Goal: Find specific page/section: Find specific page/section

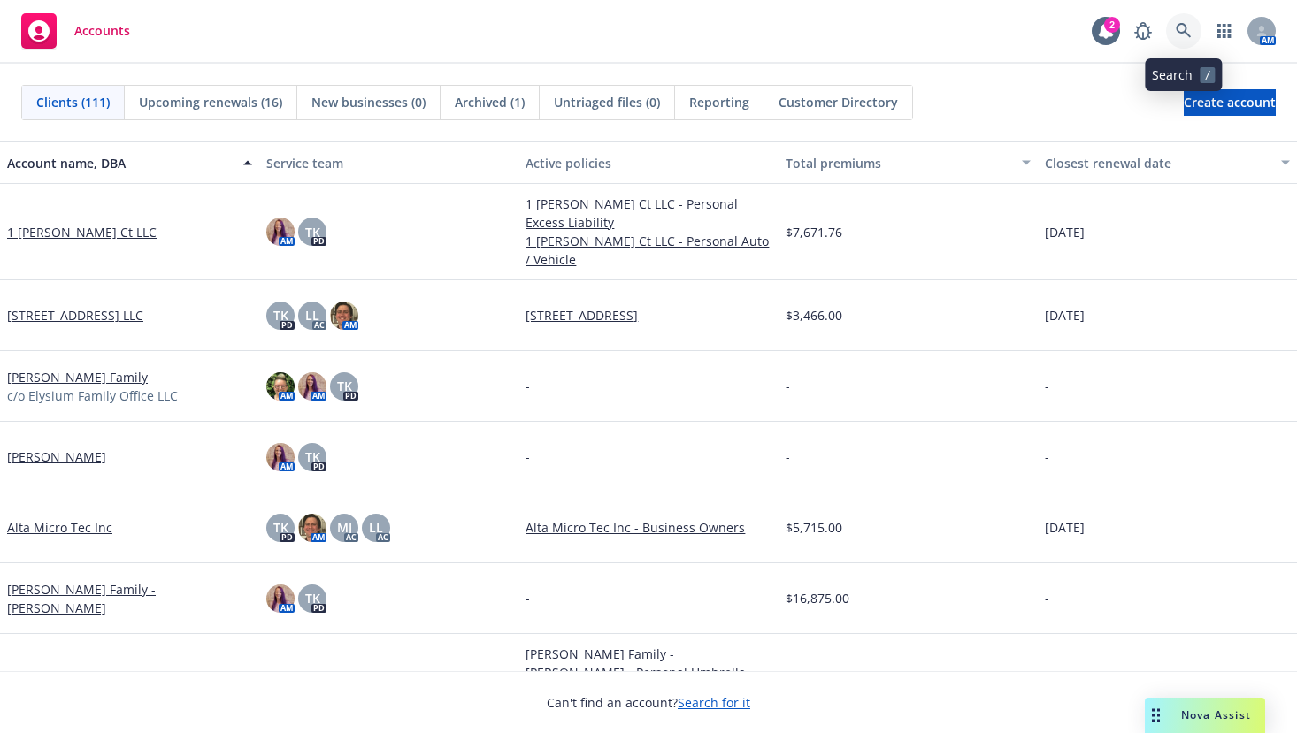
click at [1181, 24] on icon at bounding box center [1183, 30] width 15 height 15
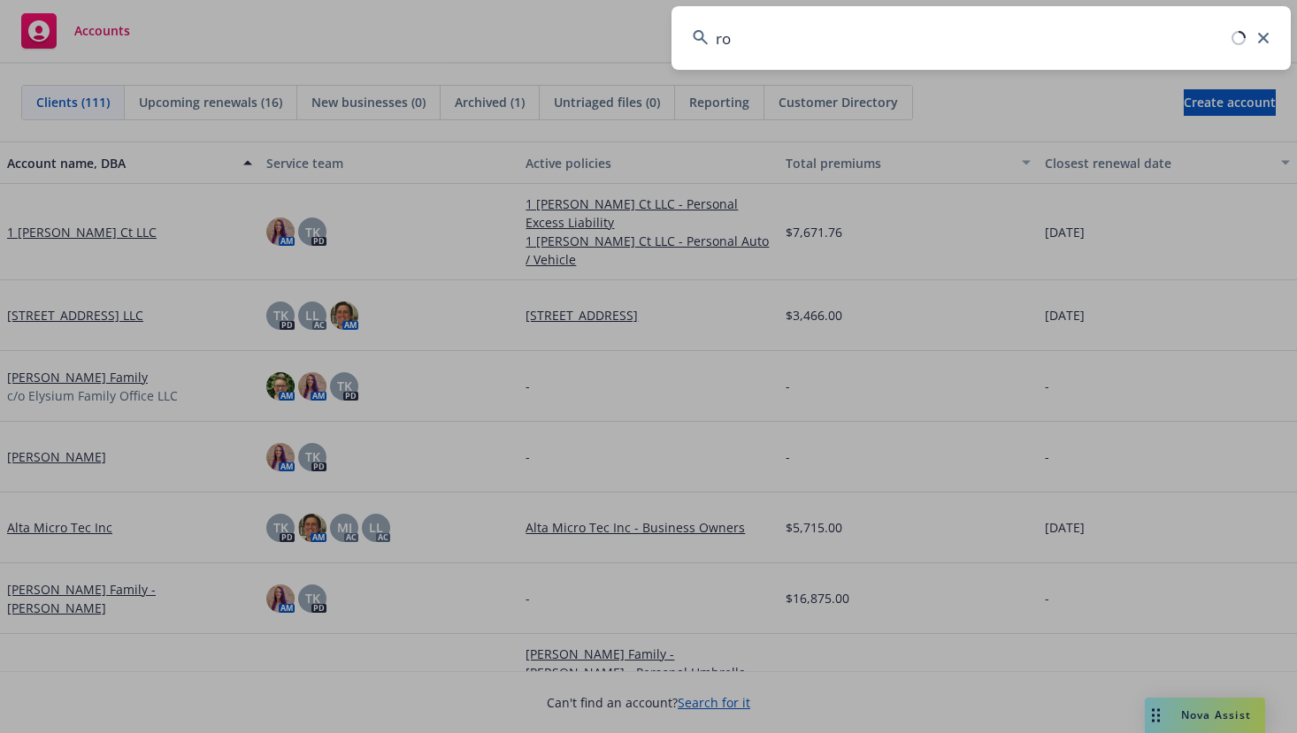
type input "r"
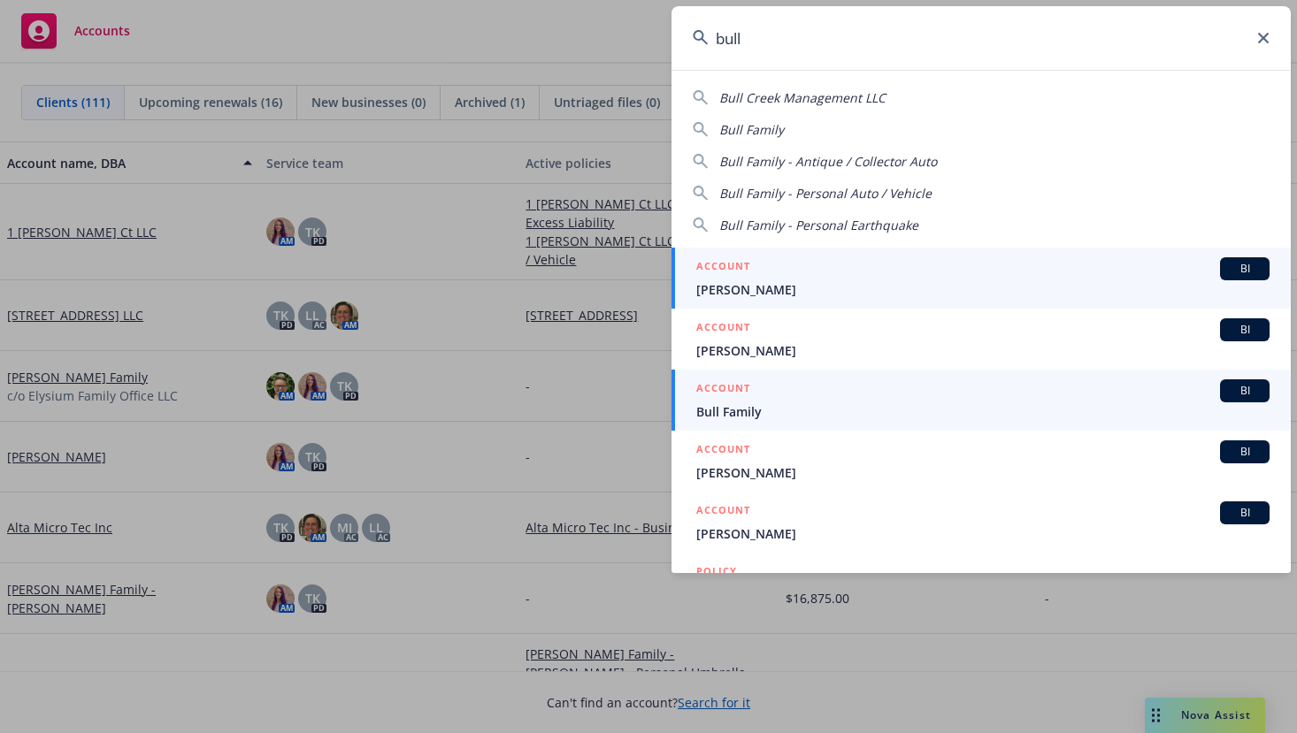
type input "bull"
click at [721, 404] on span "Bull Family" at bounding box center [982, 411] width 573 height 19
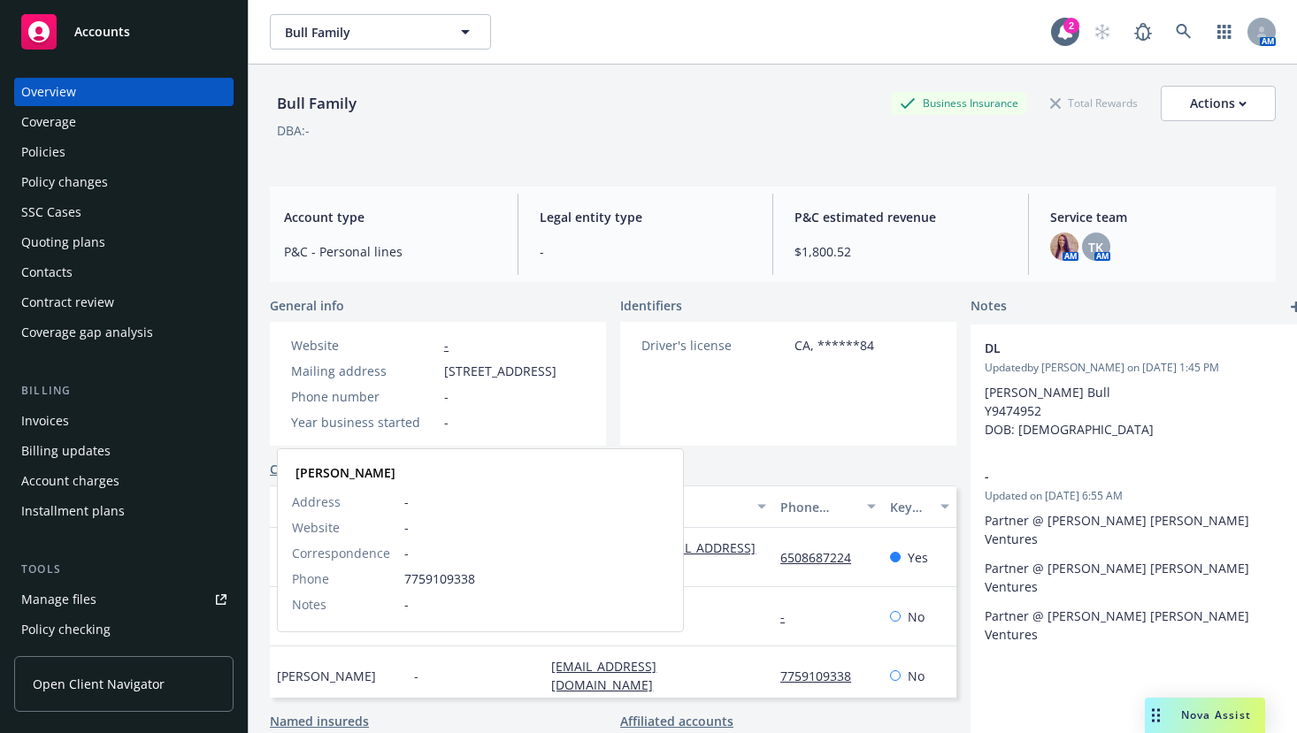
click at [326, 667] on span "[PERSON_NAME]" at bounding box center [326, 676] width 99 height 19
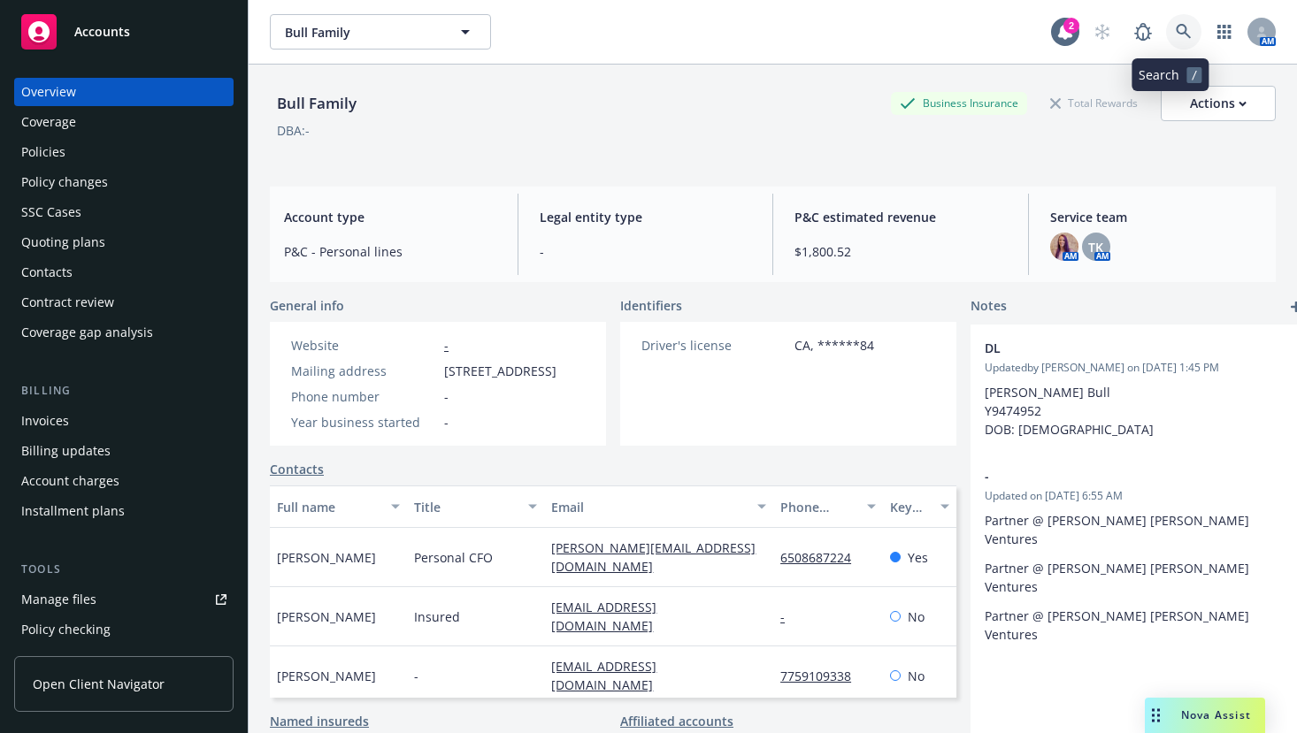
click at [1176, 32] on icon at bounding box center [1184, 32] width 16 height 16
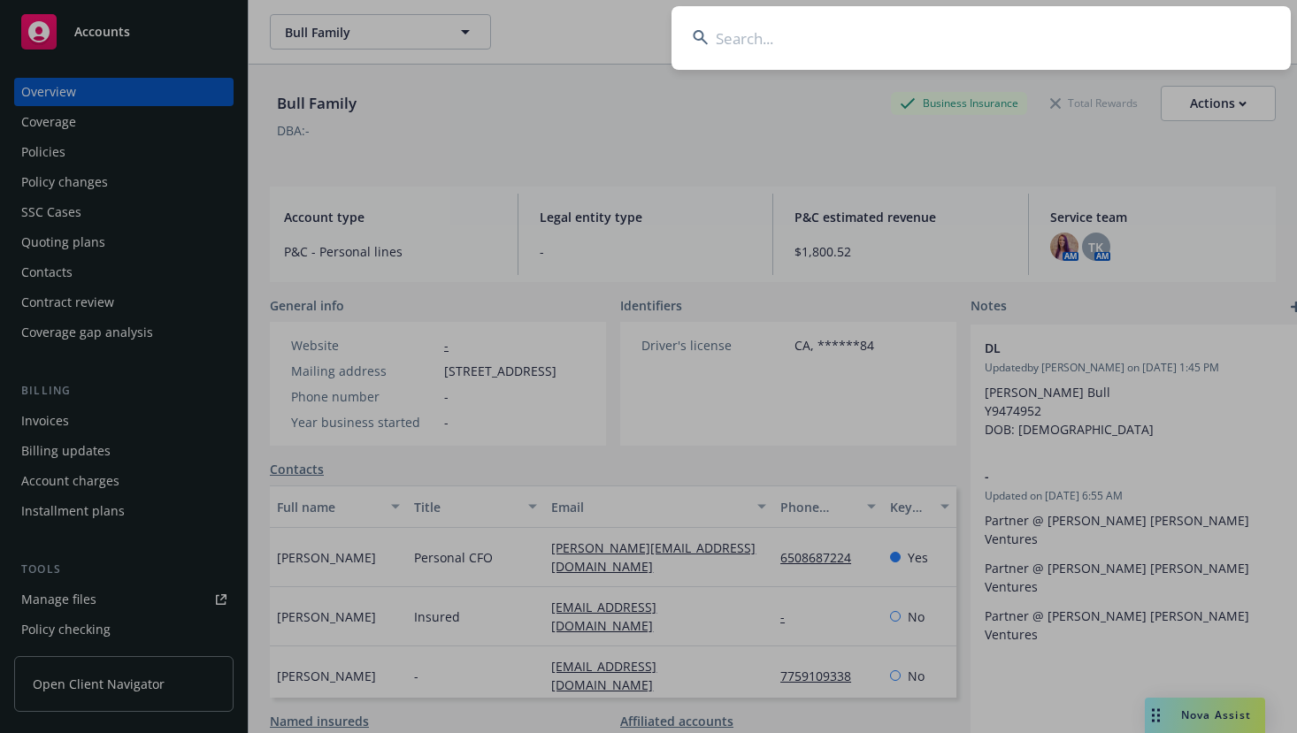
click at [809, 49] on input at bounding box center [980, 38] width 619 height 64
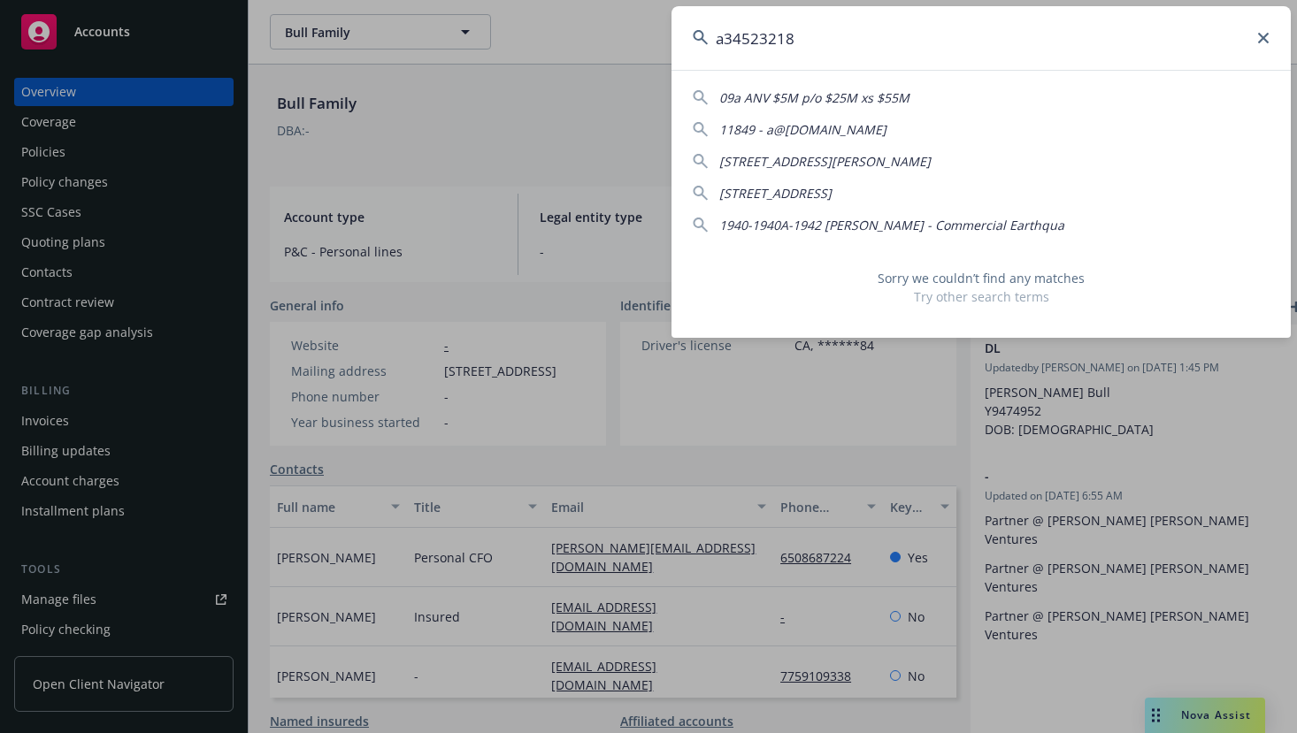
type input "a34523218"
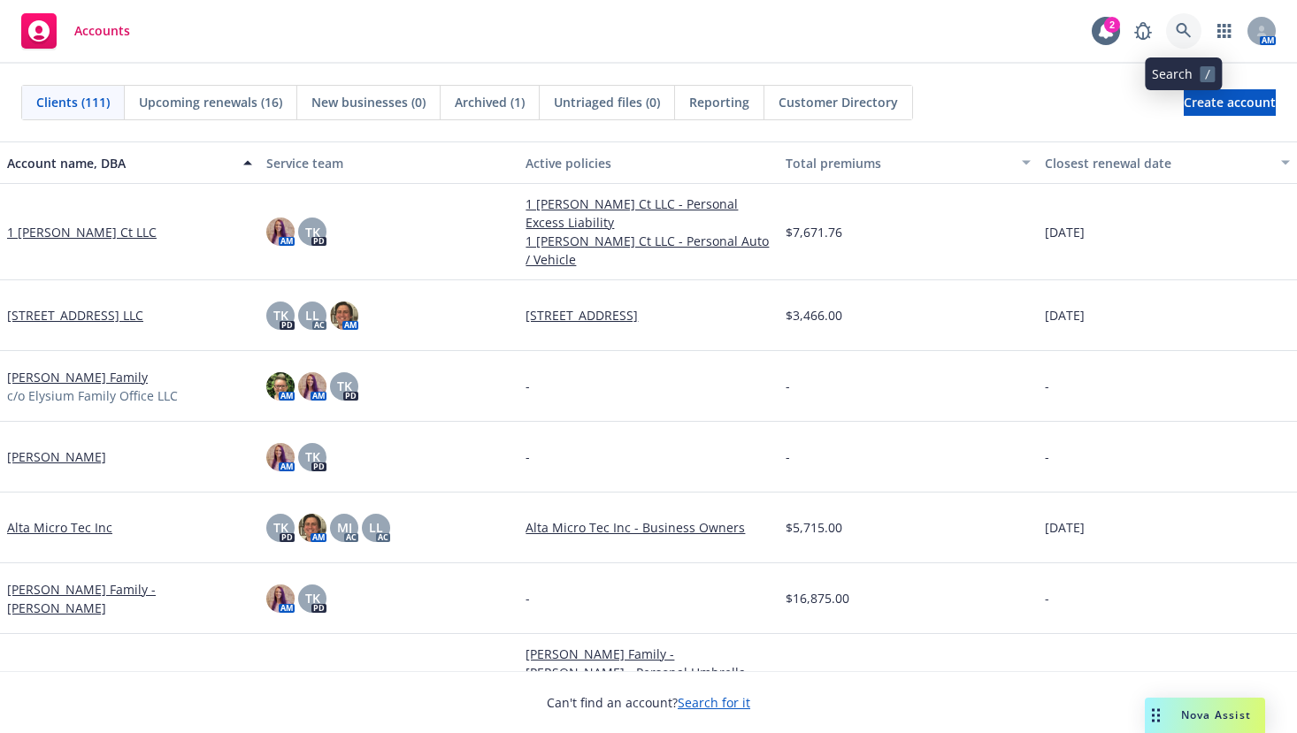
click at [1184, 31] on icon at bounding box center [1184, 31] width 16 height 16
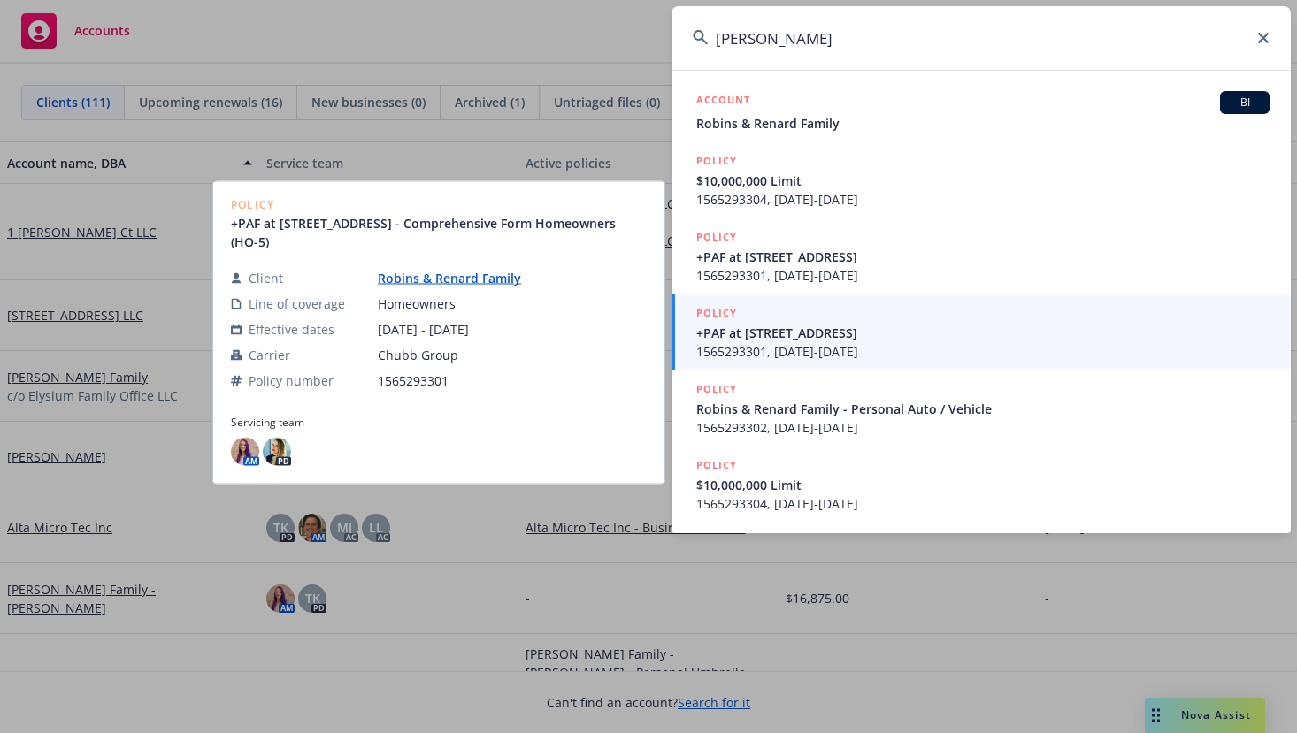
type input "todd robins"
click at [813, 329] on span "+PAF at [STREET_ADDRESS]" at bounding box center [982, 333] width 573 height 19
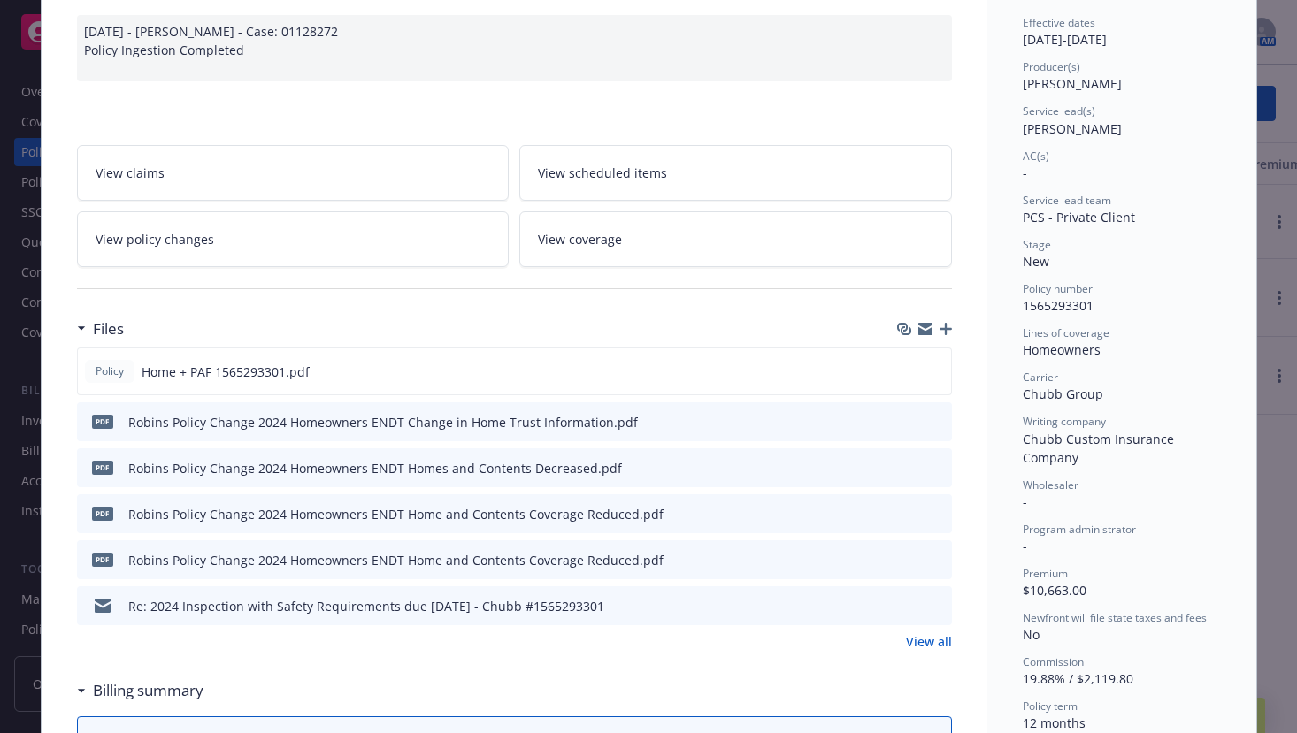
scroll to position [177, 0]
